Goal: Transaction & Acquisition: Purchase product/service

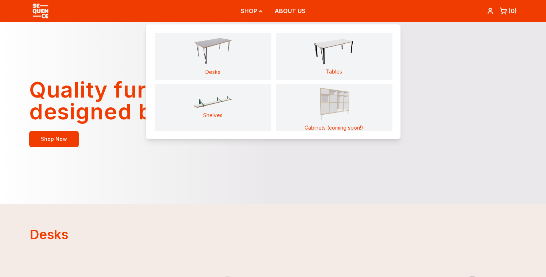
drag, startPoint x: 258, startPoint y: 12, endPoint x: 283, endPoint y: 105, distance: 96.6
click at [282, 22] on nav "SHOP ABOUT US Desks Tables Shelves Cabinets (coming soon!)" at bounding box center [272, 11] width 65 height 22
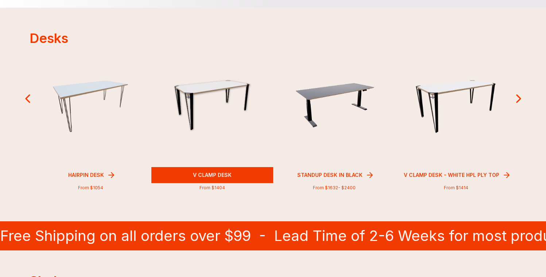
scroll to position [199, 0]
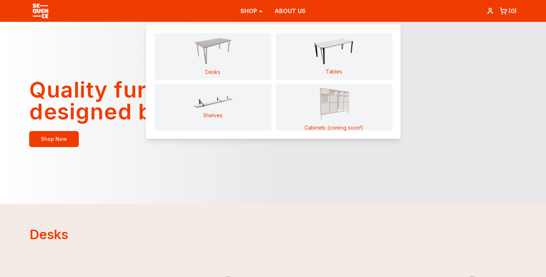
click at [211, 60] on img "Main" at bounding box center [212, 51] width 41 height 28
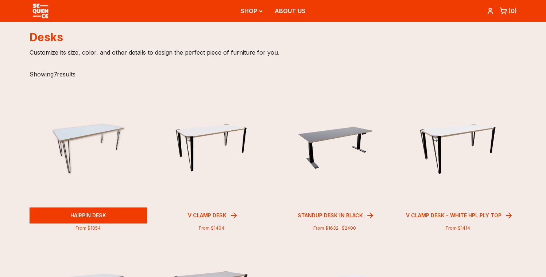
click at [74, 133] on img at bounding box center [88, 149] width 82 height 51
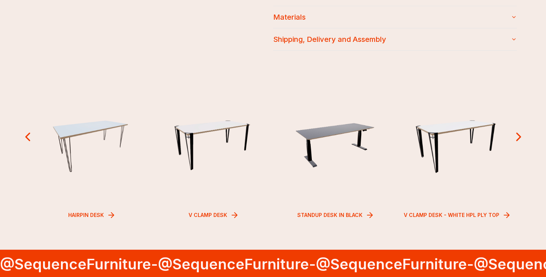
scroll to position [903, 0]
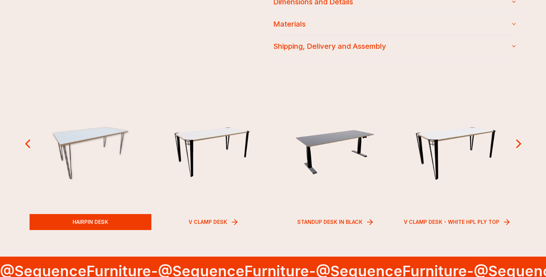
click at [113, 221] on div "Hairpin Desk" at bounding box center [91, 222] width 122 height 16
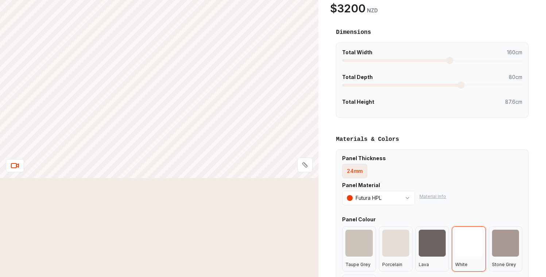
scroll to position [69, 0]
click at [423, 251] on div at bounding box center [432, 243] width 27 height 27
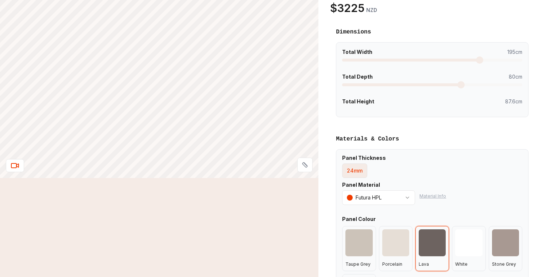
click at [481, 57] on span at bounding box center [479, 60] width 7 height 7
click at [459, 87] on span at bounding box center [460, 84] width 7 height 7
drag, startPoint x: 461, startPoint y: 99, endPoint x: 525, endPoint y: 99, distance: 64.5
click at [525, 99] on div "Total Width 194cm Total Depth 80cm Total Height 87.6cm" at bounding box center [432, 79] width 192 height 75
click at [506, 102] on span "87.6cm" at bounding box center [513, 101] width 17 height 7
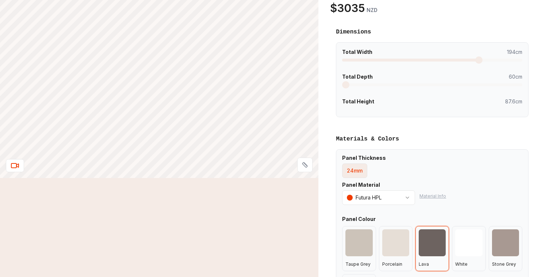
click at [342, 84] on span at bounding box center [345, 84] width 7 height 7
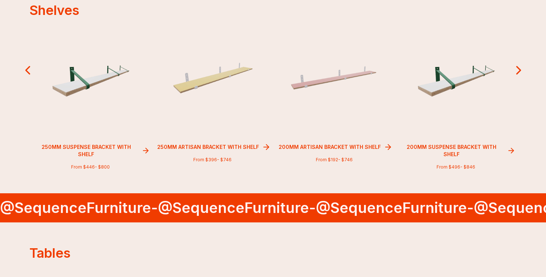
scroll to position [466, 0]
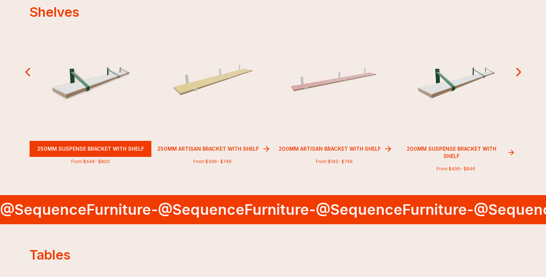
click at [93, 102] on div at bounding box center [91, 80] width 122 height 122
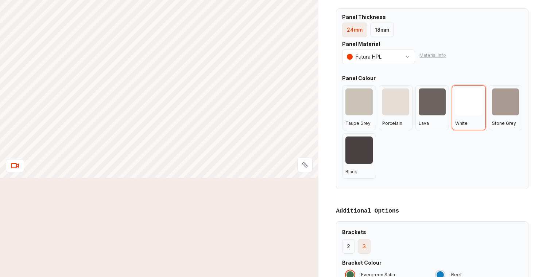
scroll to position [191, 0]
click at [364, 160] on div at bounding box center [358, 149] width 27 height 27
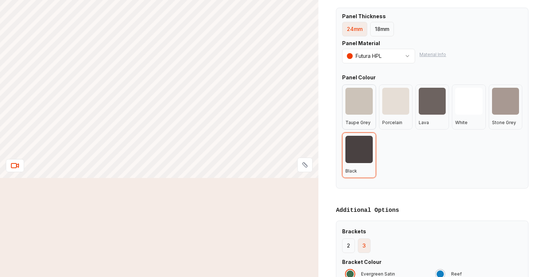
click at [357, 119] on div "Taupe Grey" at bounding box center [359, 107] width 34 height 45
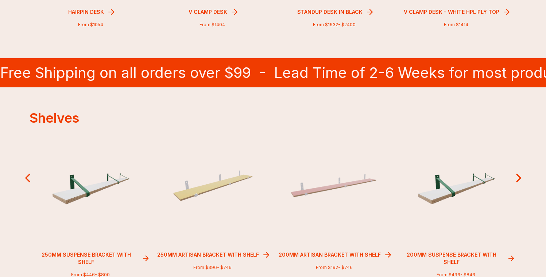
scroll to position [360, 0]
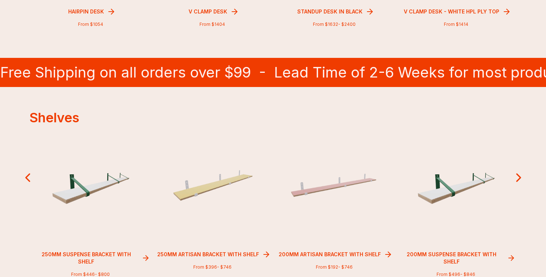
click at [518, 183] on icon at bounding box center [518, 178] width 15 height 15
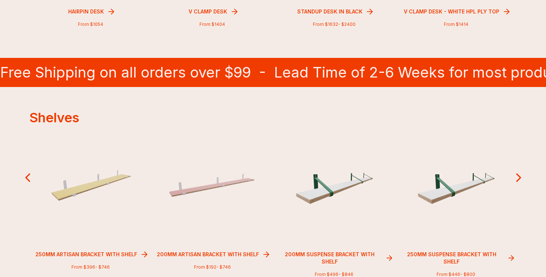
click at [518, 183] on icon at bounding box center [518, 178] width 15 height 15
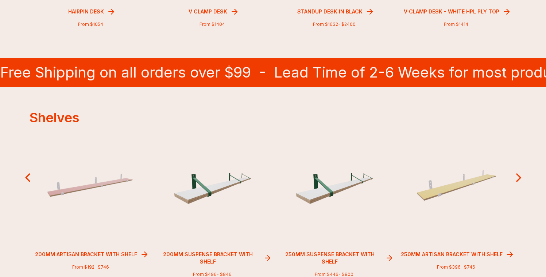
click at [518, 183] on icon at bounding box center [518, 178] width 15 height 15
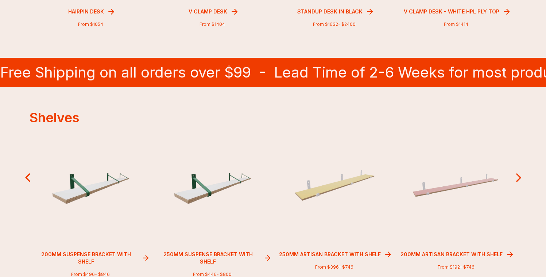
click at [518, 183] on icon at bounding box center [518, 178] width 15 height 15
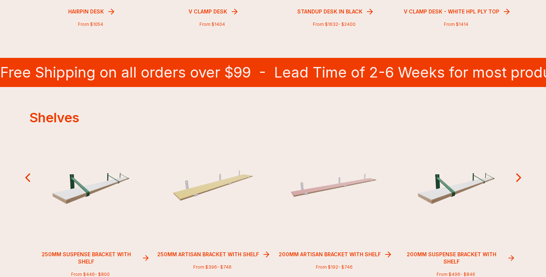
click at [518, 183] on icon at bounding box center [518, 178] width 15 height 15
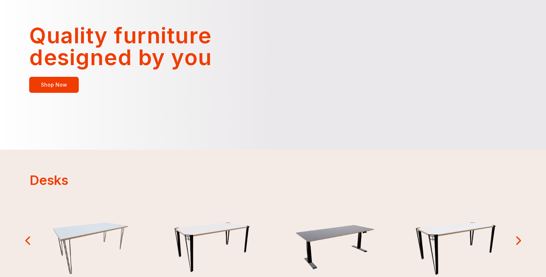
scroll to position [0, 0]
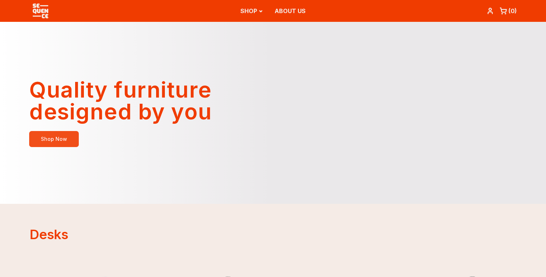
click at [65, 141] on link "Shop Now" at bounding box center [54, 139] width 50 height 16
